Goal: Check status: Check status

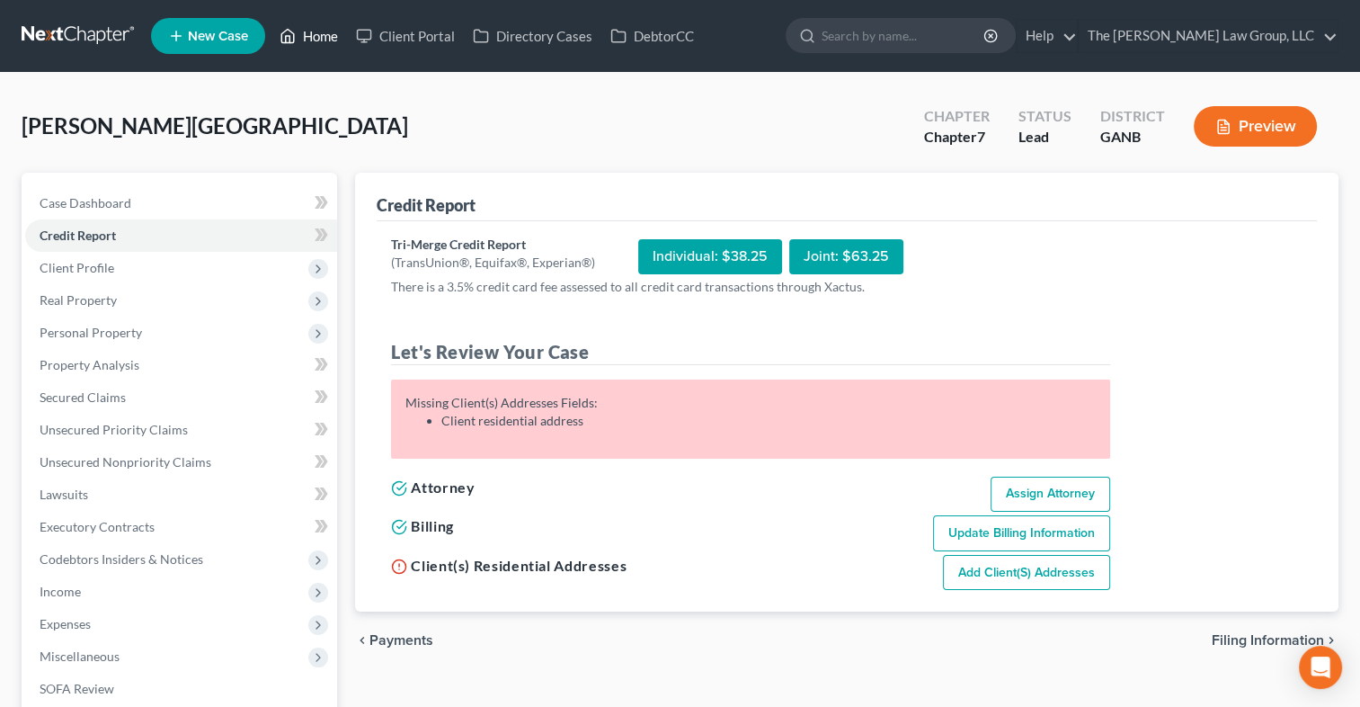
click at [315, 34] on link "Home" at bounding box center [309, 36] width 76 height 32
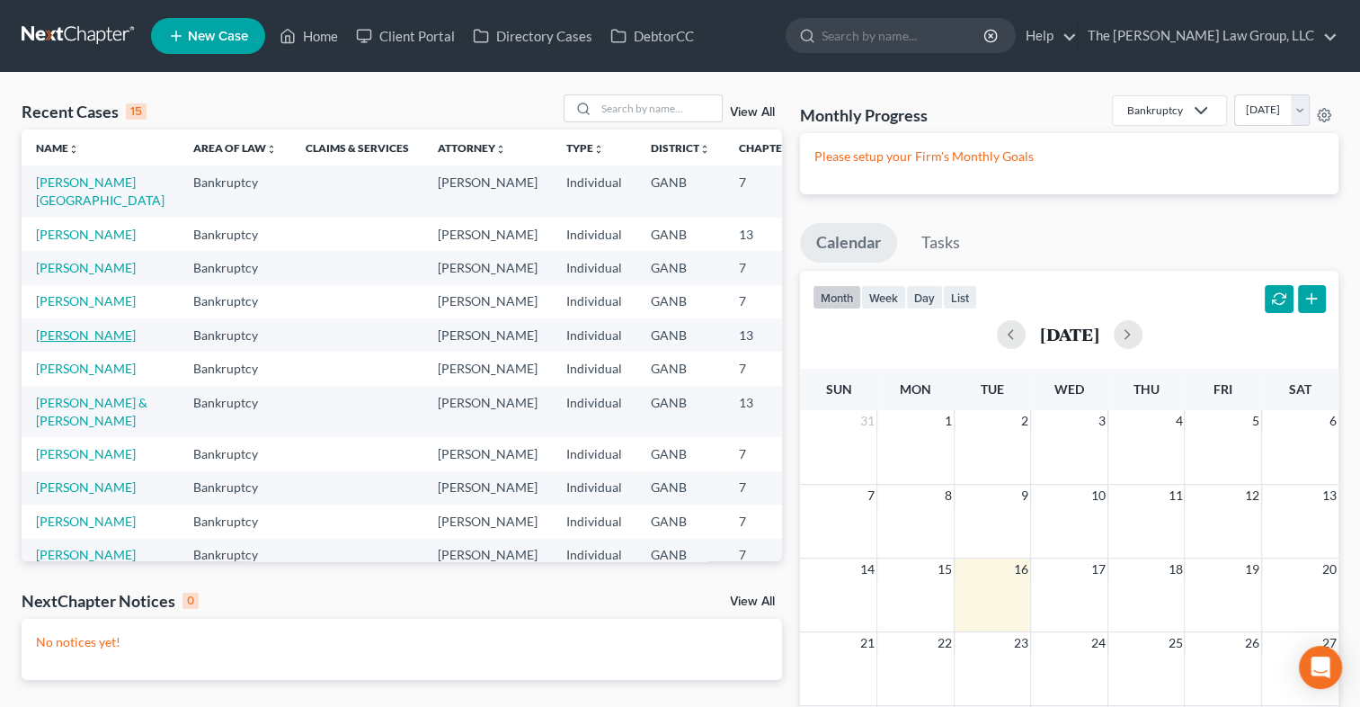
click at [76, 343] on link "[PERSON_NAME]" at bounding box center [86, 334] width 100 height 15
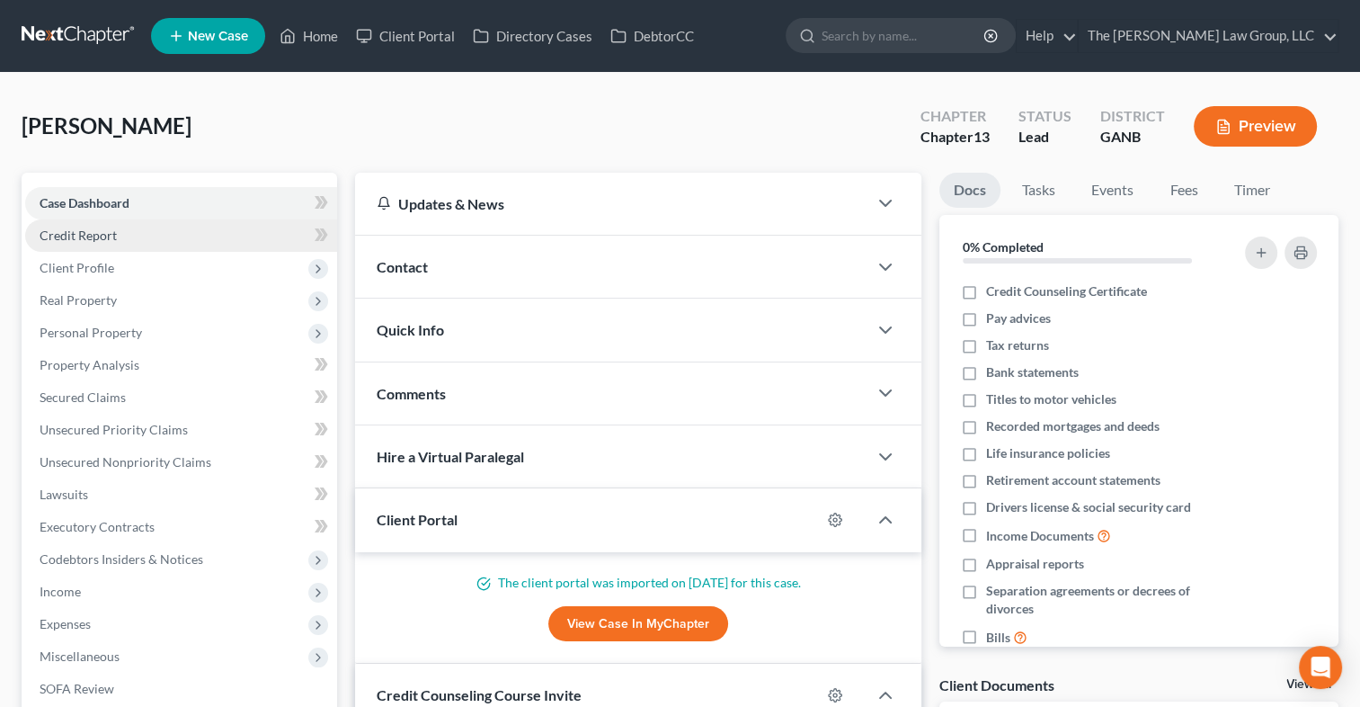
click at [117, 235] on link "Credit Report" at bounding box center [181, 235] width 312 height 32
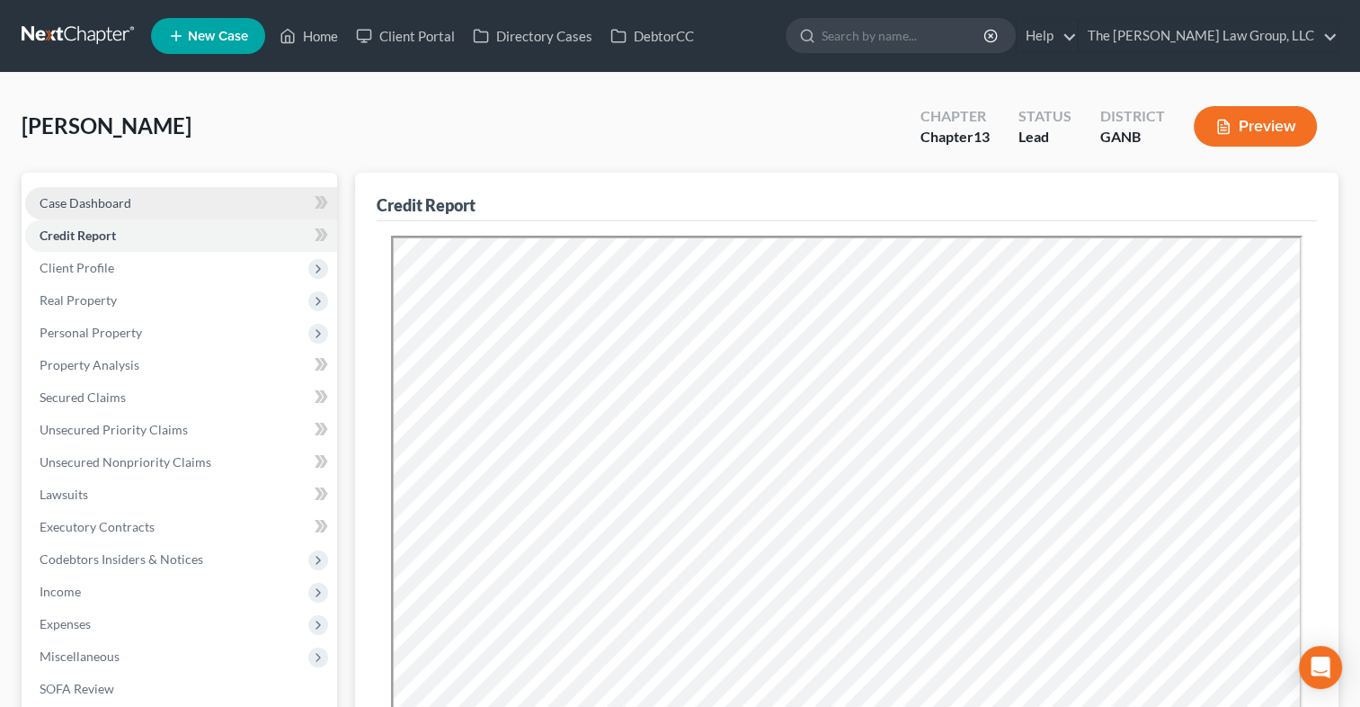
click at [112, 200] on span "Case Dashboard" at bounding box center [86, 202] width 92 height 15
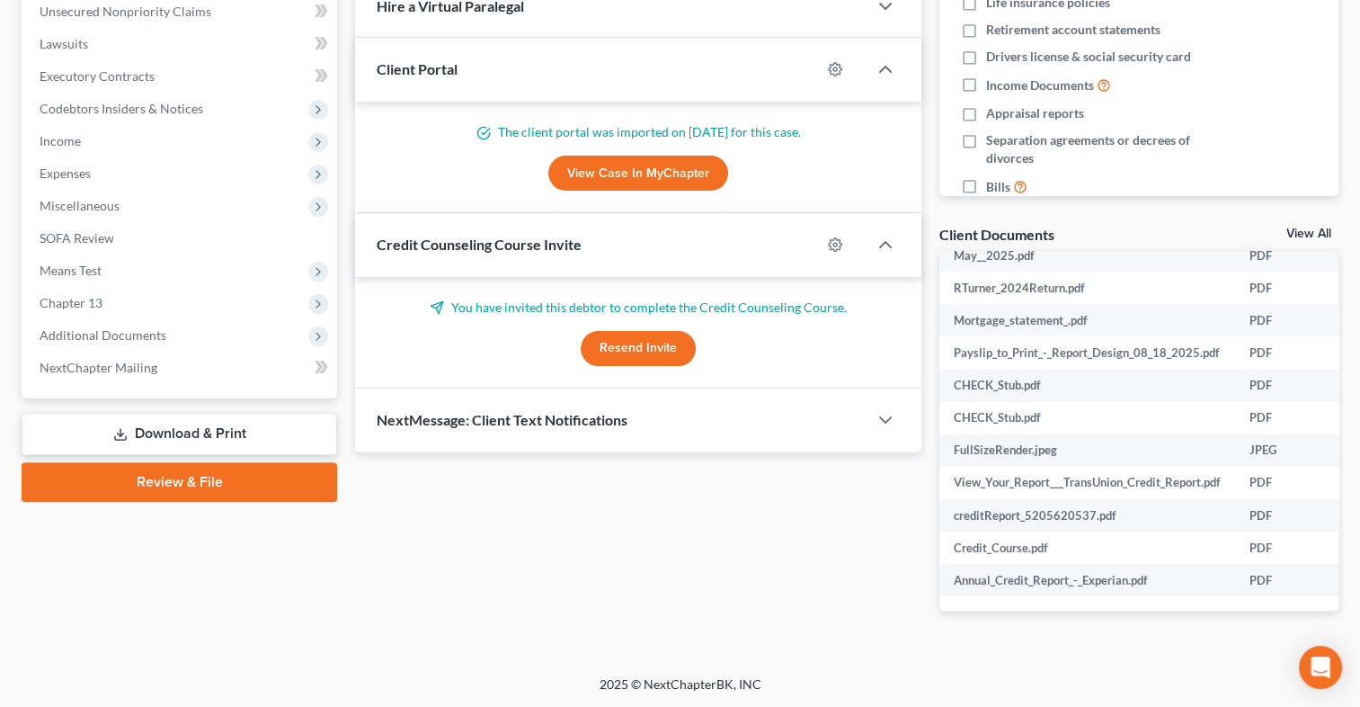
scroll to position [196, 0]
click at [1296, 230] on link "View All" at bounding box center [1309, 233] width 45 height 13
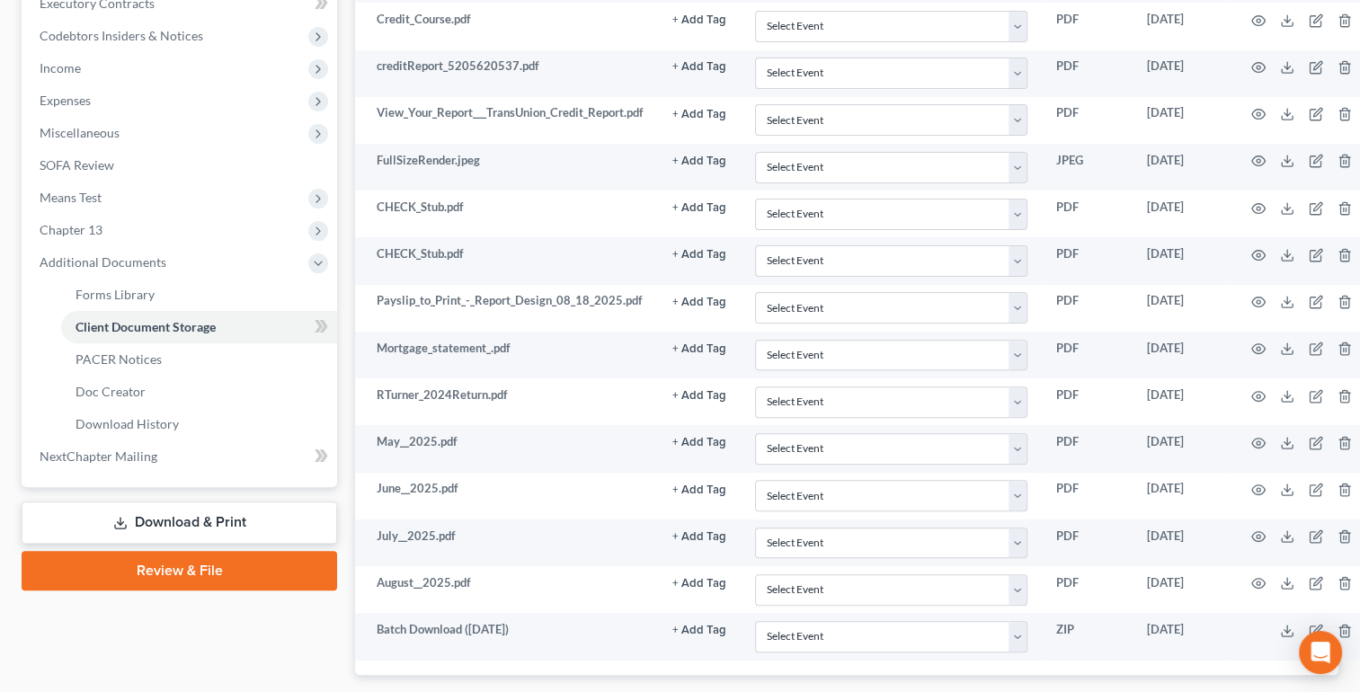
scroll to position [508, 0]
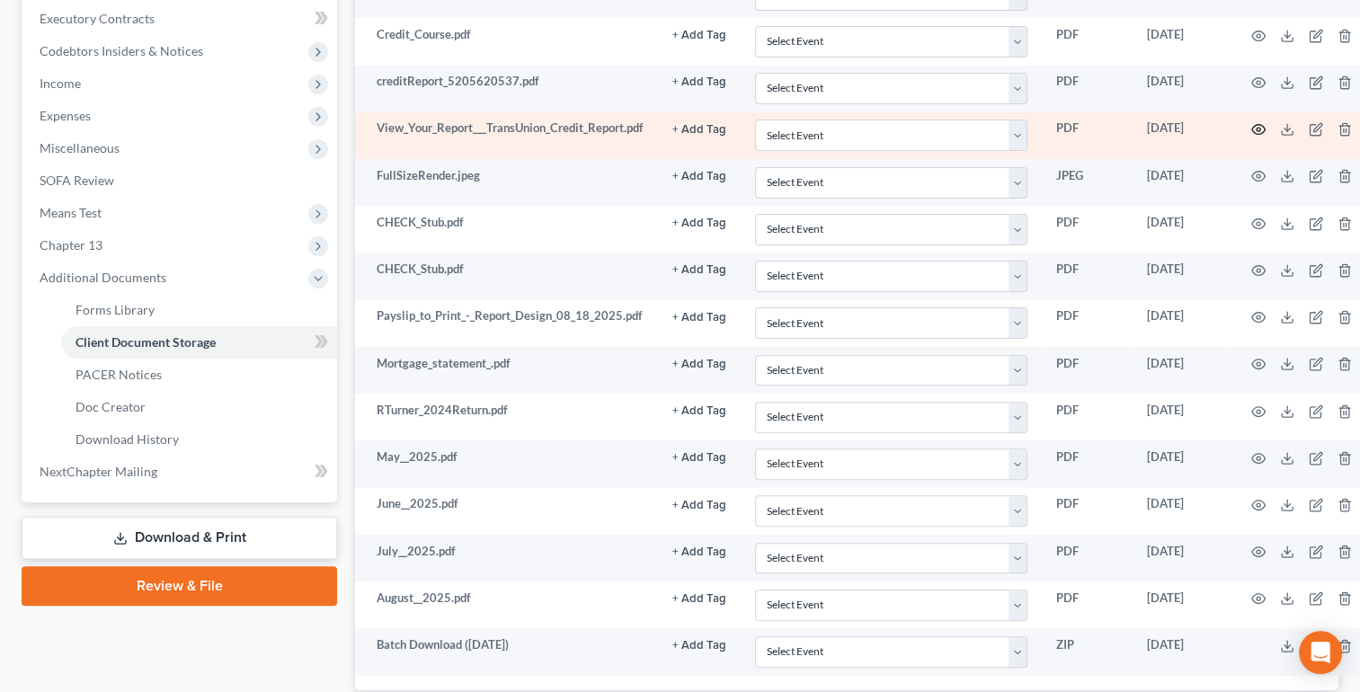
click at [1253, 125] on icon "button" at bounding box center [1258, 129] width 14 height 14
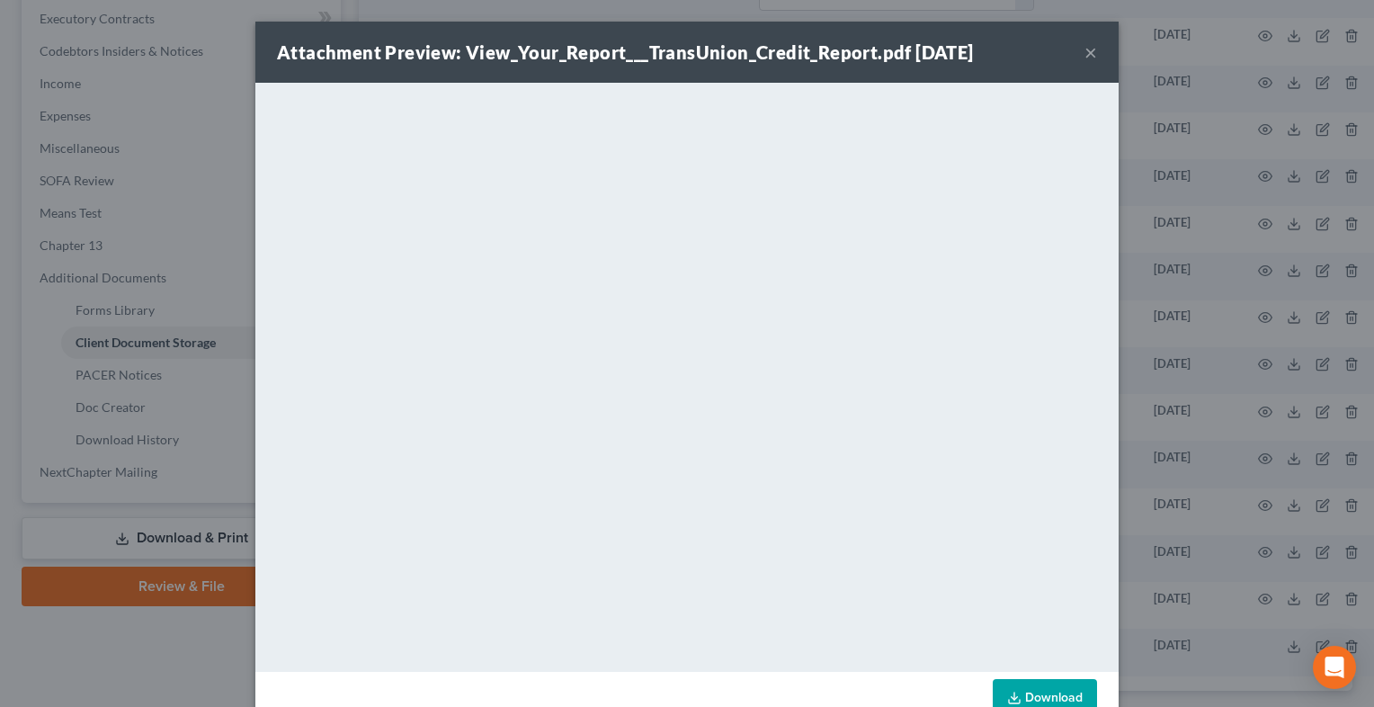
click at [1074, 61] on div "Attachment Preview: View_Your_Report___TransUnion_Credit_Report.pdf [DATE] ×" at bounding box center [686, 52] width 863 height 61
click at [1090, 52] on button "×" at bounding box center [1090, 52] width 13 height 22
